Goal: Use online tool/utility

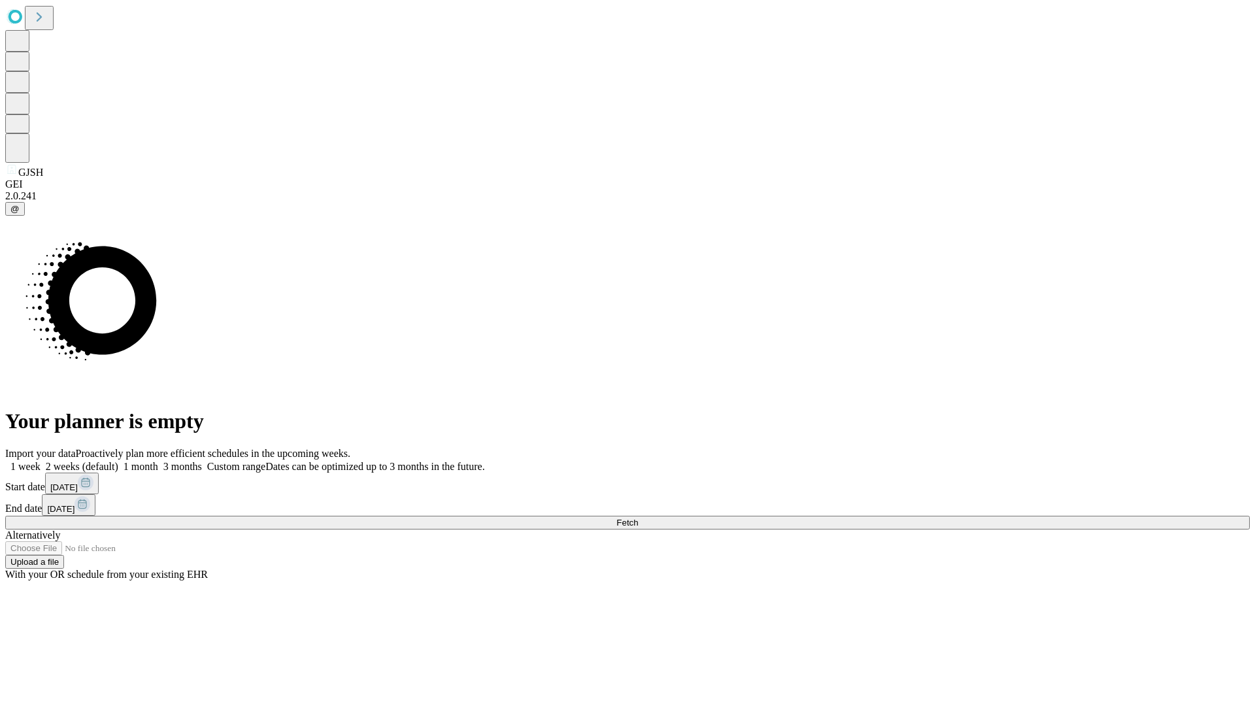
click at [638, 518] on span "Fetch" at bounding box center [628, 523] width 22 height 10
